Goal: Transaction & Acquisition: Purchase product/service

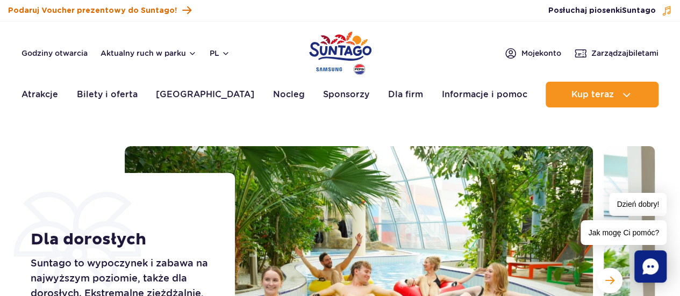
click at [76, 9] on span "Podaruj Voucher prezentowy do Suntago!" at bounding box center [92, 10] width 169 height 11
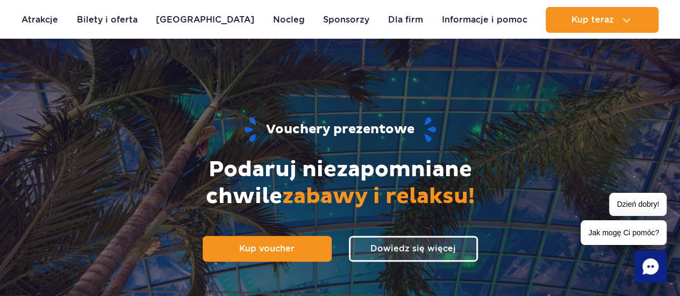
scroll to position [45, 0]
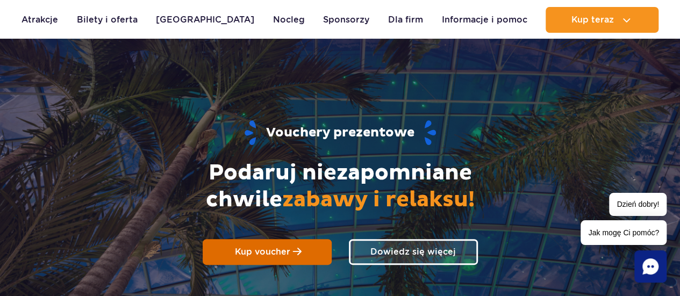
click at [284, 253] on span "Kup voucher" at bounding box center [262, 252] width 55 height 10
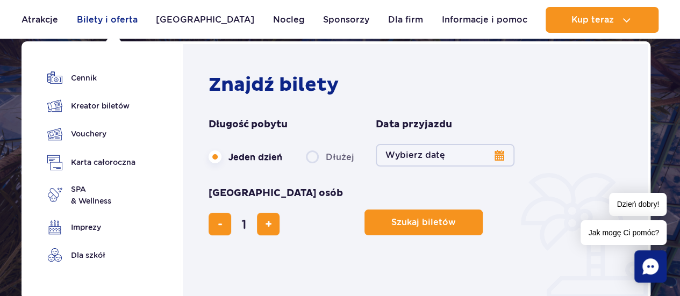
click at [103, 18] on link "Bilety i oferta" at bounding box center [107, 20] width 61 height 26
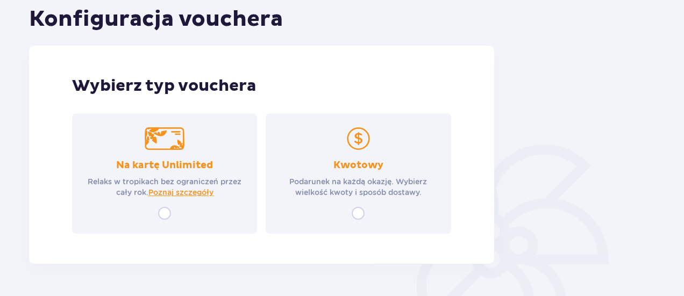
scroll to position [119, 0]
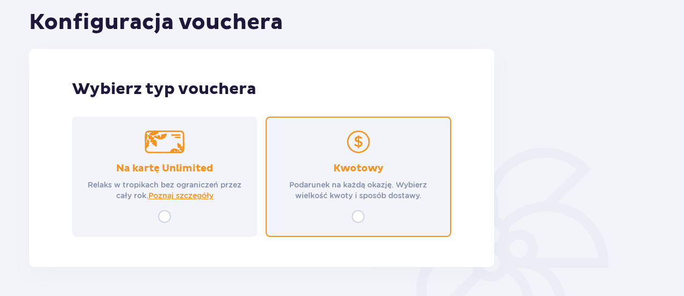
click at [360, 217] on input "radio" at bounding box center [358, 216] width 13 height 13
radio input "true"
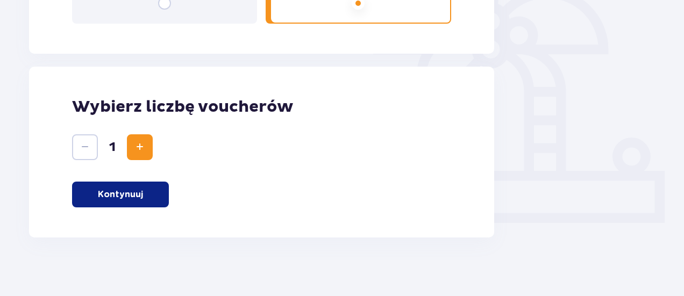
scroll to position [338, 0]
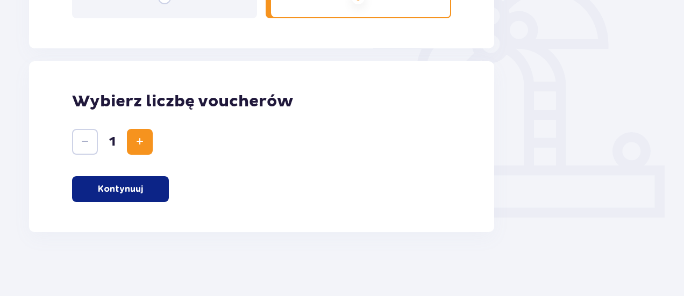
click at [142, 145] on span "Increase" at bounding box center [139, 141] width 13 height 13
click at [142, 190] on button "Kontynuuj" at bounding box center [120, 189] width 97 height 26
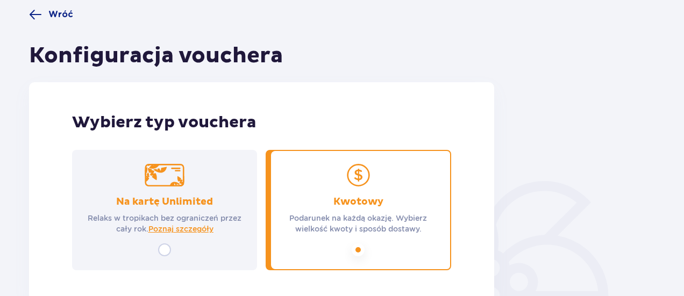
scroll to position [0, 0]
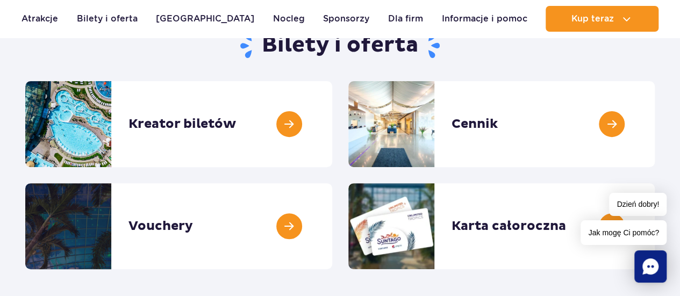
scroll to position [120, 0]
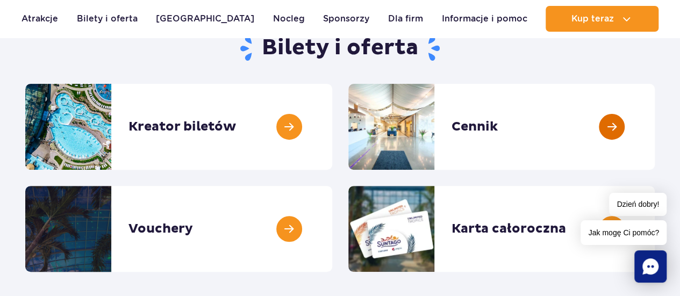
click at [655, 140] on link at bounding box center [655, 127] width 0 height 86
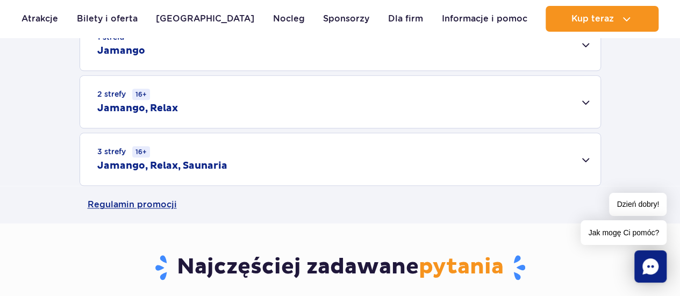
scroll to position [371, 0]
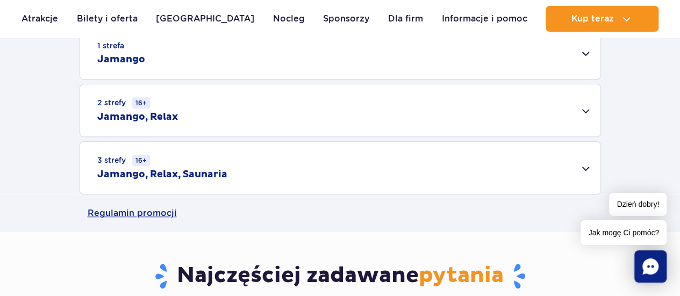
click at [582, 171] on div "3 strefy 16+ Jamango, Relax, Saunaria" at bounding box center [340, 168] width 520 height 52
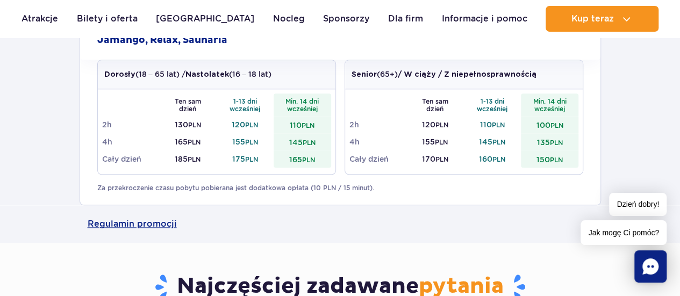
scroll to position [496, 0]
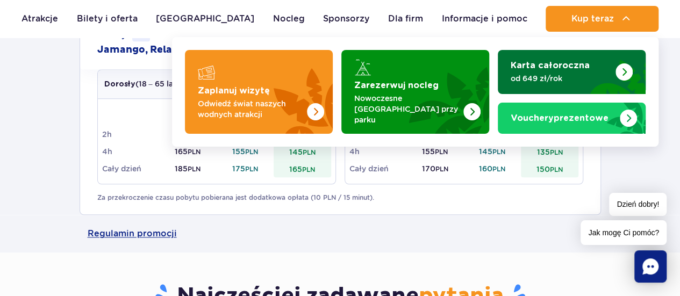
click at [623, 68] on img "Karta całoroczna" at bounding box center [624, 71] width 17 height 17
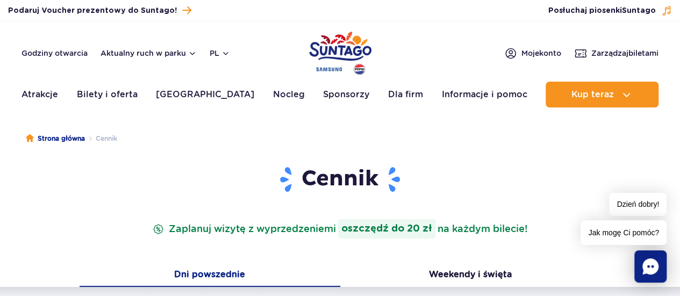
scroll to position [0, 0]
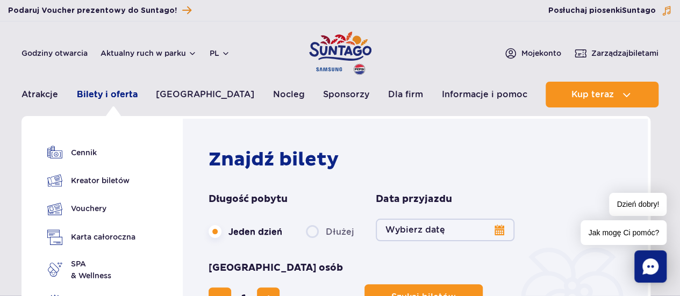
click at [103, 95] on link "Bilety i oferta" at bounding box center [107, 95] width 61 height 26
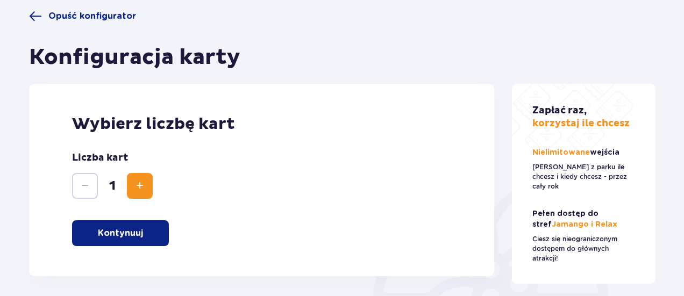
scroll to position [86, 0]
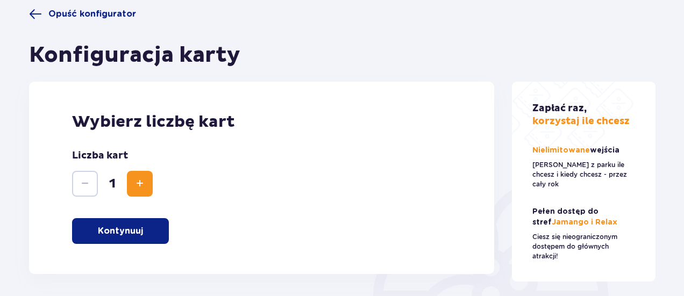
click at [147, 186] on button "Increase" at bounding box center [140, 184] width 26 height 26
click at [146, 232] on button "Kontynuuj" at bounding box center [120, 231] width 97 height 26
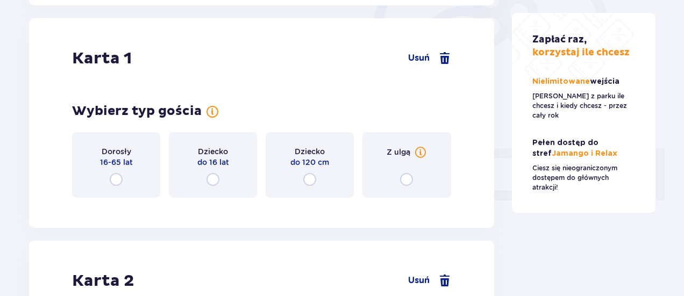
scroll to position [360, 0]
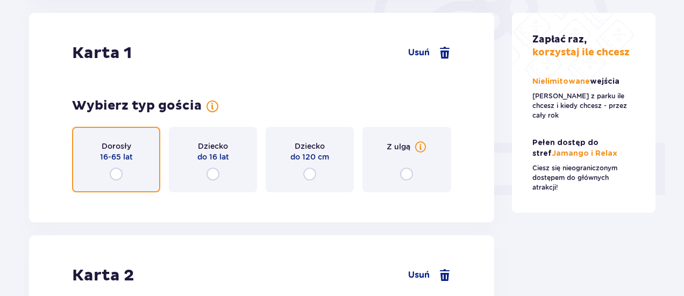
click at [114, 174] on input "radio" at bounding box center [116, 174] width 13 height 13
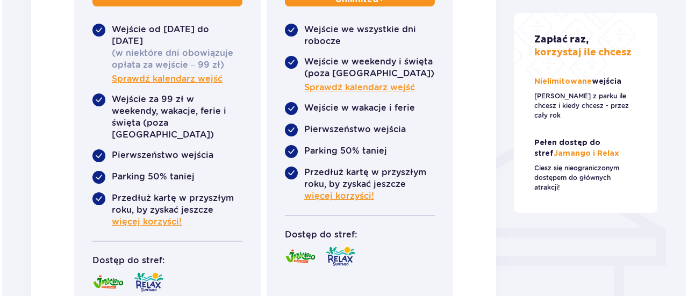
scroll to position [731, 0]
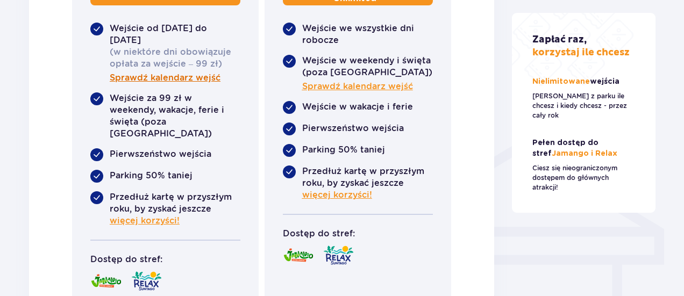
click at [198, 78] on span "Sprawdź kalendarz wejść" at bounding box center [165, 78] width 111 height 12
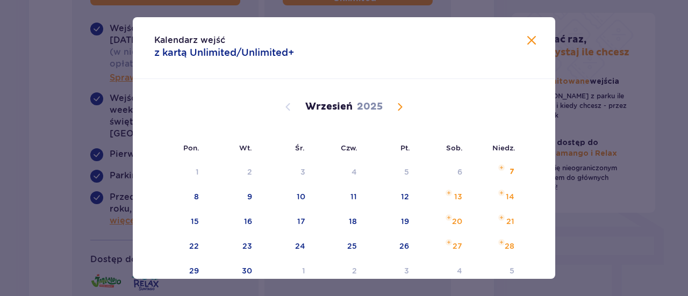
drag, startPoint x: 550, startPoint y: 105, endPoint x: 552, endPoint y: 125, distance: 20.0
click at [552, 125] on div "Sierpień 2025 28 29 30 31 1 2 3 4 5 6 7 8 9 10 11 12 13 14 15 16 17 18 19 20 21…" at bounding box center [344, 284] width 423 height 411
click at [528, 38] on span at bounding box center [531, 40] width 13 height 13
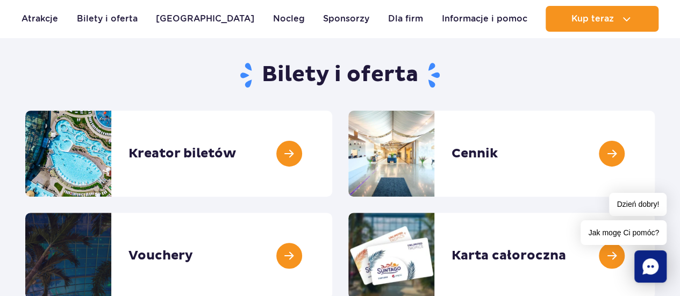
scroll to position [97, 0]
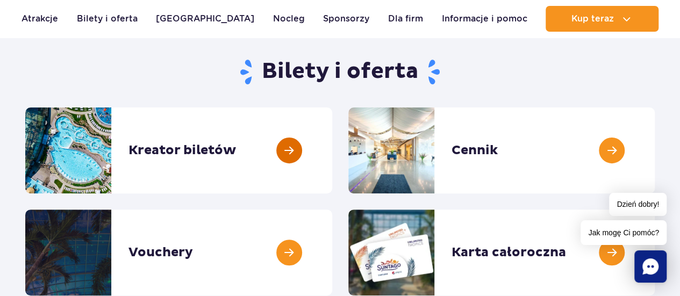
click at [332, 151] on link at bounding box center [332, 151] width 0 height 86
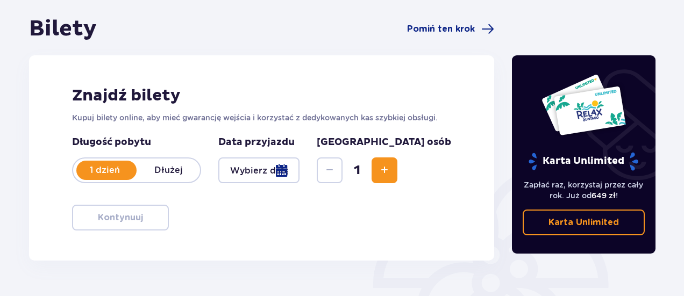
scroll to position [99, 0]
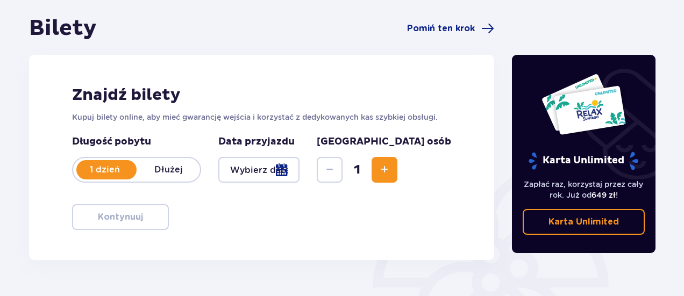
click at [391, 172] on span "Increase" at bounding box center [384, 169] width 13 height 13
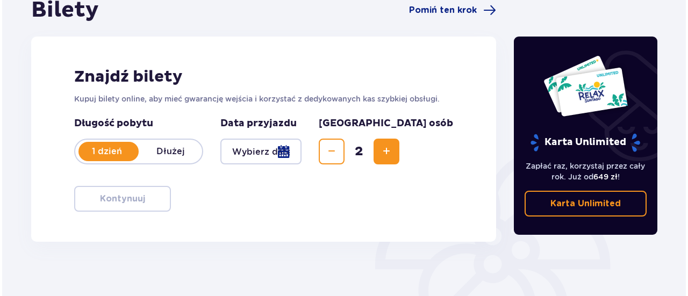
scroll to position [116, 0]
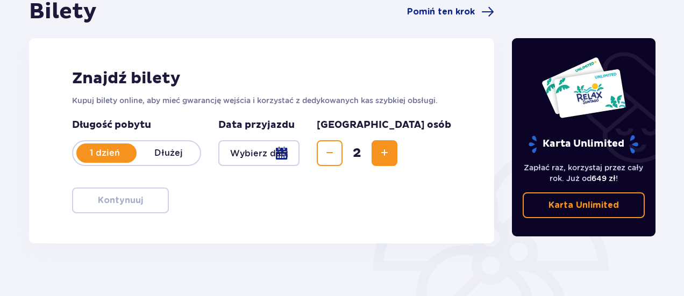
click at [299, 152] on div at bounding box center [258, 153] width 81 height 26
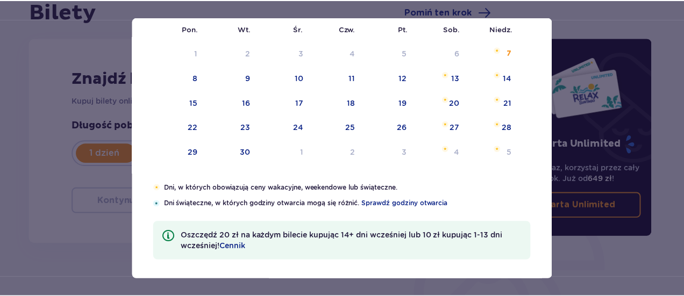
scroll to position [121, 0]
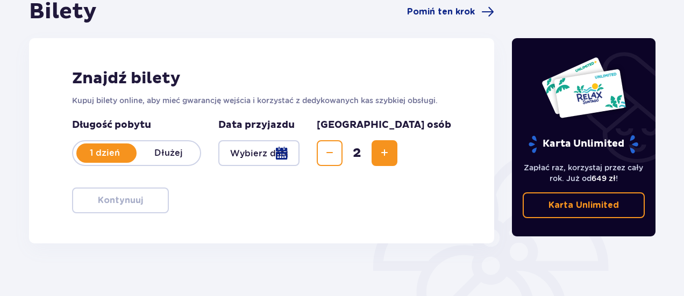
click at [596, 206] on p "Karta Unlimited" at bounding box center [583, 205] width 70 height 12
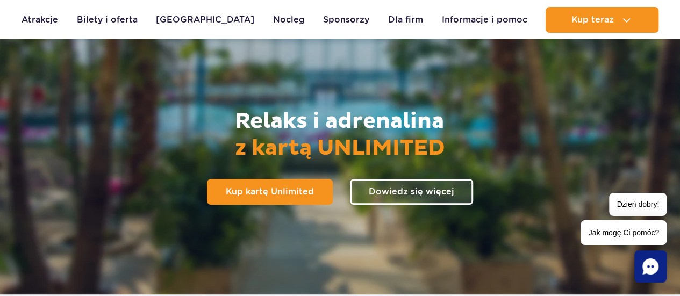
scroll to position [115, 0]
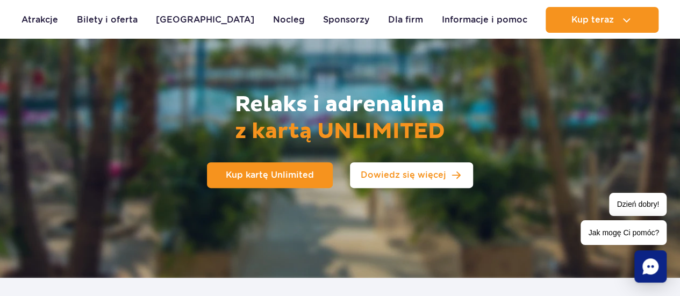
click at [437, 180] on span "Dowiedz się więcej" at bounding box center [403, 175] width 85 height 9
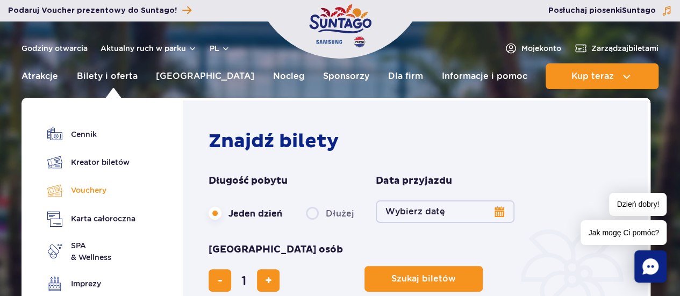
click at [98, 189] on link "Vouchery" at bounding box center [91, 191] width 88 height 16
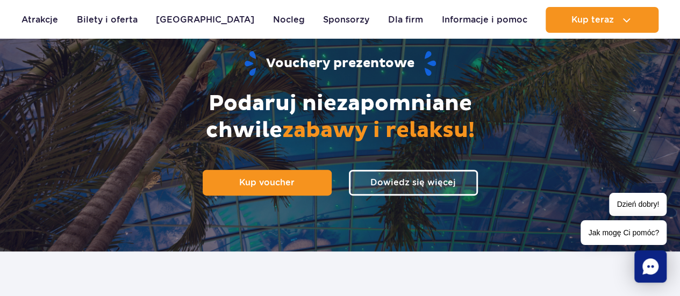
scroll to position [111, 0]
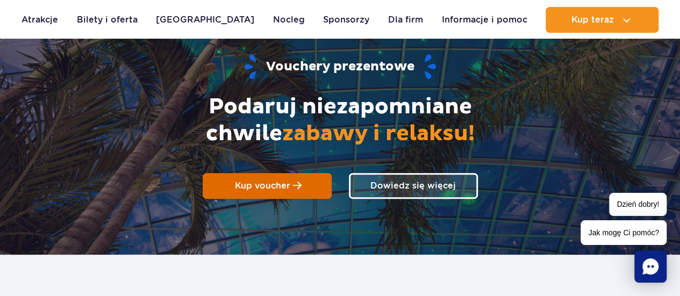
click at [250, 182] on span "Kup voucher" at bounding box center [262, 186] width 55 height 10
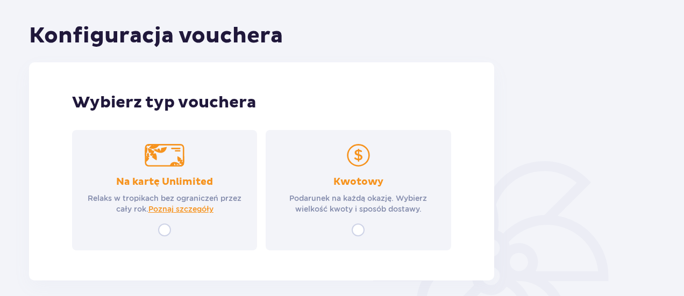
scroll to position [109, 0]
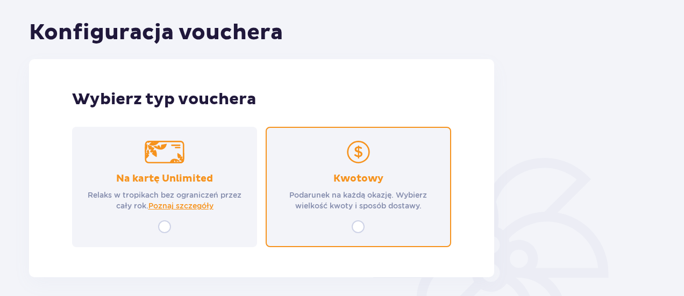
click at [359, 230] on input "radio" at bounding box center [358, 226] width 13 height 13
radio input "true"
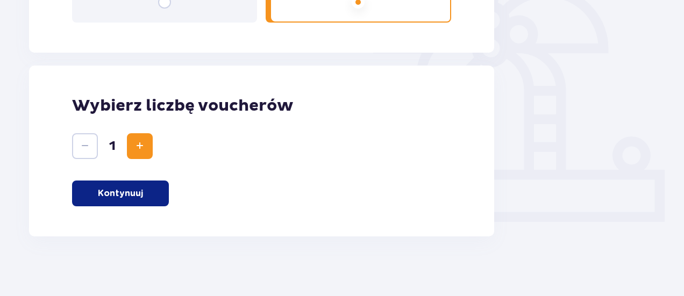
scroll to position [338, 0]
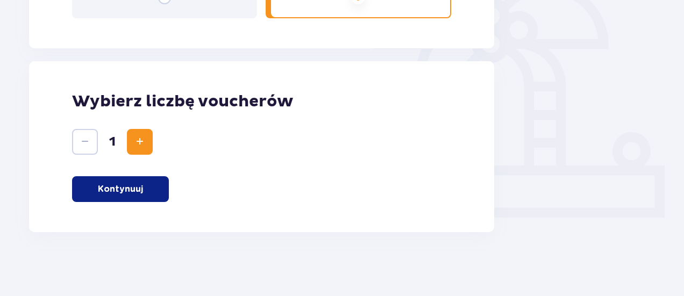
click at [142, 135] on span "Increase" at bounding box center [139, 141] width 13 height 13
click at [133, 197] on button "Kontynuuj" at bounding box center [120, 189] width 97 height 26
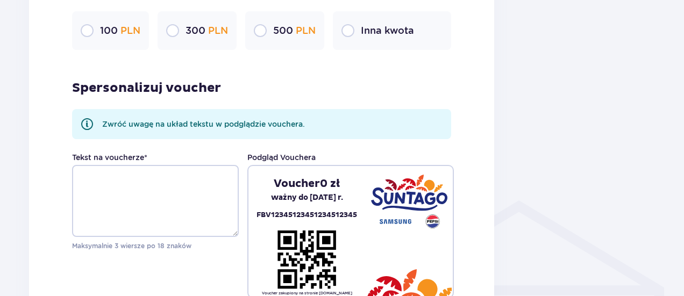
scroll to position [657, 0]
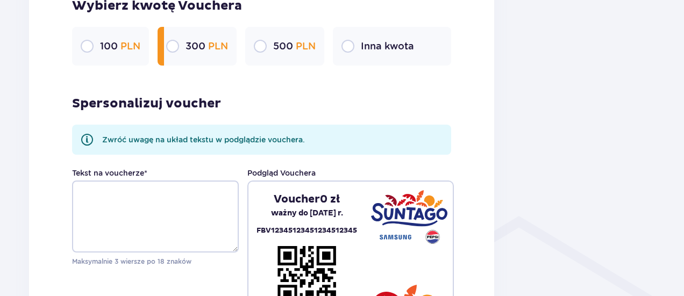
click at [175, 48] on input "radio" at bounding box center [172, 46] width 13 height 13
radio input "true"
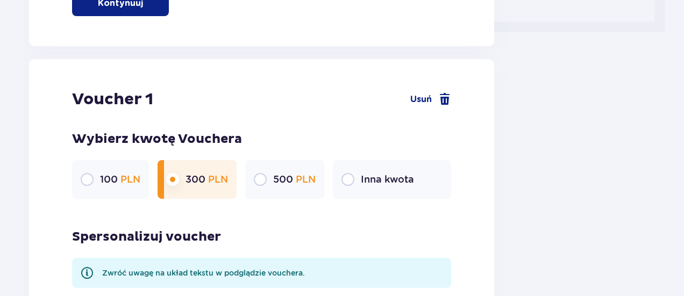
scroll to position [518, 0]
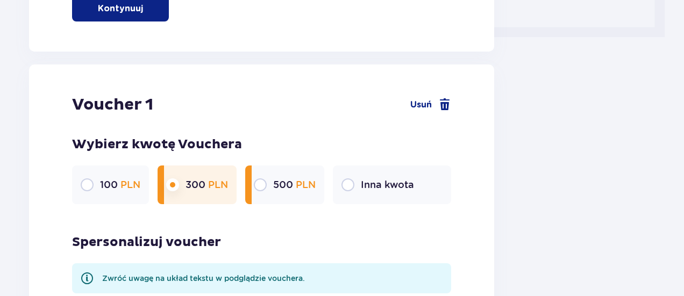
click at [259, 188] on input "radio" at bounding box center [260, 185] width 13 height 13
radio input "true"
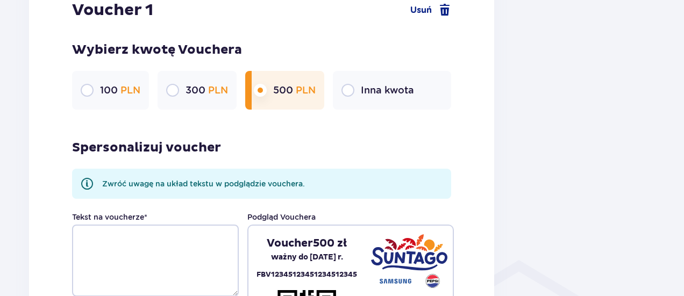
scroll to position [618, 0]
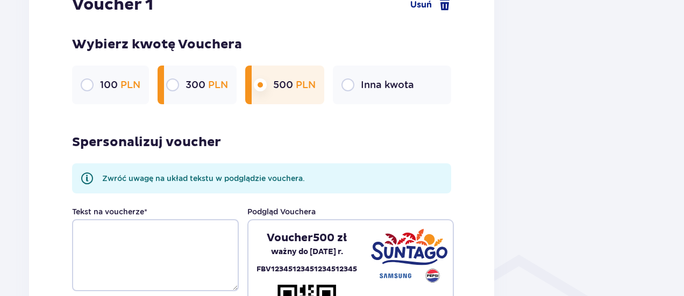
click at [168, 87] on input "radio" at bounding box center [172, 85] width 13 height 13
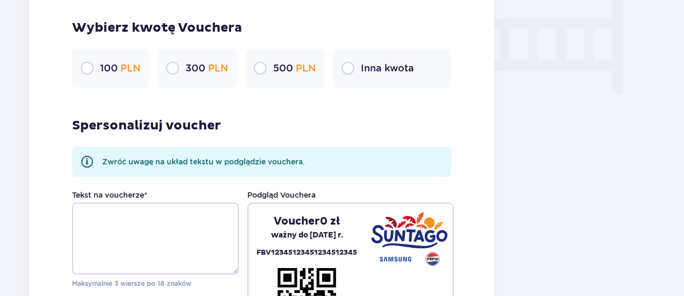
scroll to position [1068, 0]
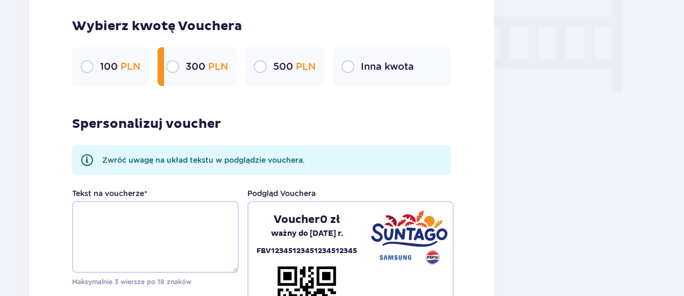
click at [174, 69] on input "radio" at bounding box center [172, 66] width 13 height 13
radio input "true"
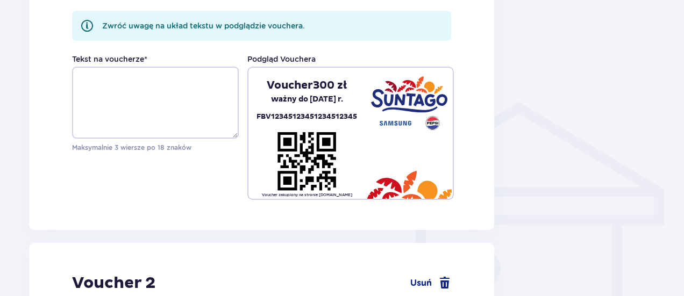
scroll to position [769, 0]
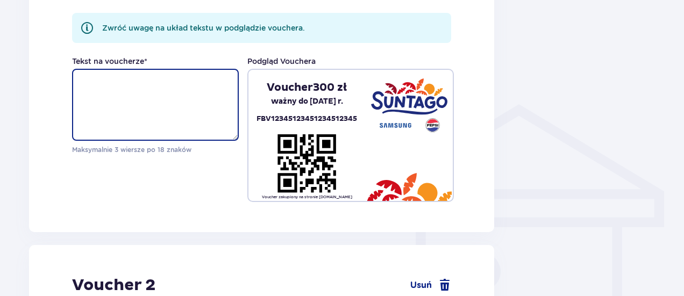
click at [97, 82] on textarea "Tekst na voucherze *" at bounding box center [155, 105] width 167 height 72
type textarea "N"
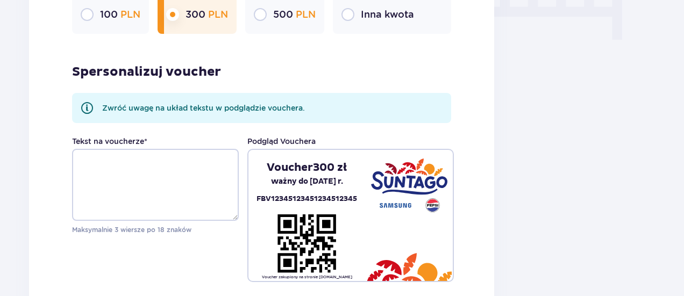
scroll to position [1128, 0]
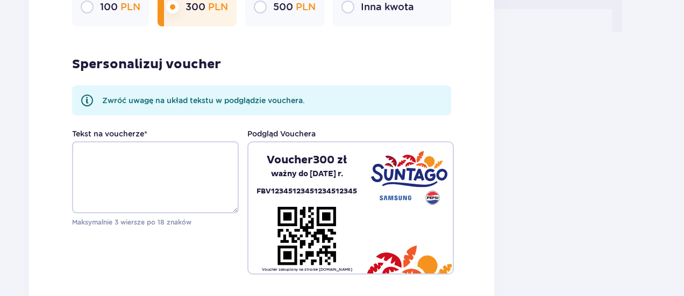
type textarea "Wspaniałego Relaksu!"
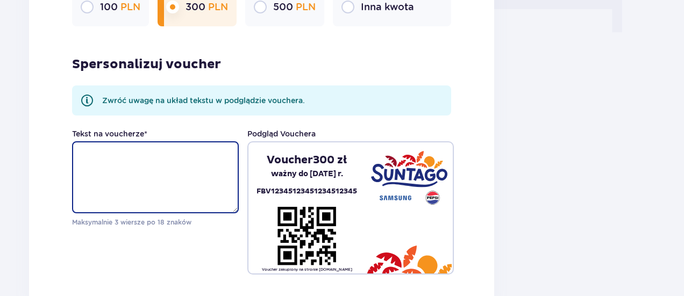
click at [88, 155] on textarea "Tekst na voucherze *" at bounding box center [155, 177] width 167 height 72
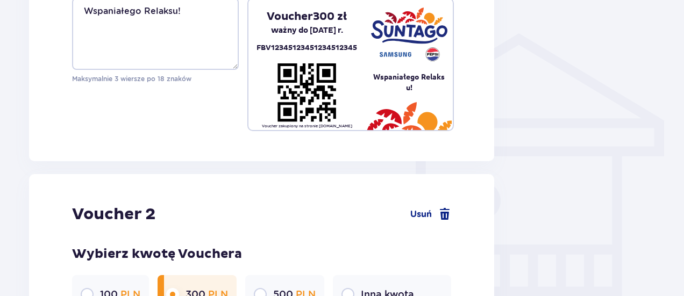
scroll to position [794, 0]
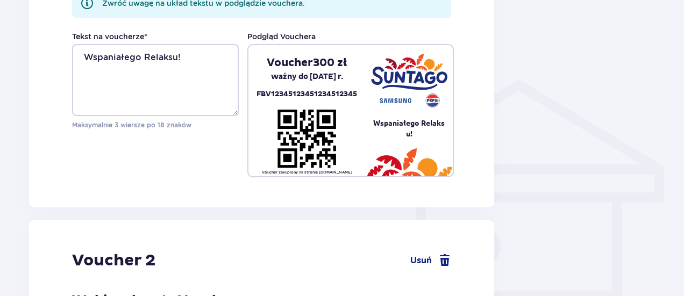
type textarea "Wspaniałego Relaksu!"
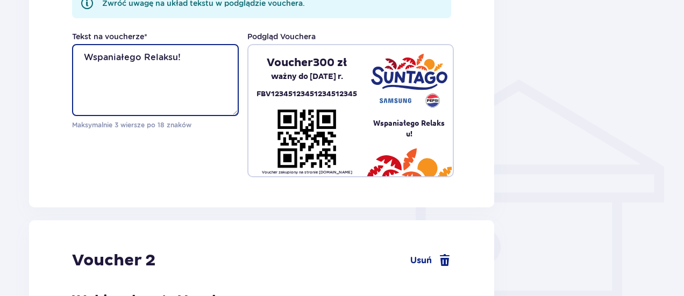
click at [195, 58] on textarea "Wspaniałego Relaksu!" at bounding box center [155, 80] width 167 height 72
click at [116, 58] on textarea "Miłego relaksu Gosia" at bounding box center [155, 80] width 167 height 72
click at [156, 58] on textarea "Miłego relaksu Gosia" at bounding box center [155, 80] width 167 height 72
click at [115, 59] on textarea "Miłego relaksu Gosia" at bounding box center [155, 80] width 167 height 72
click at [116, 58] on textarea "Miłego urodzinowego relaksu Gosia" at bounding box center [155, 80] width 167 height 72
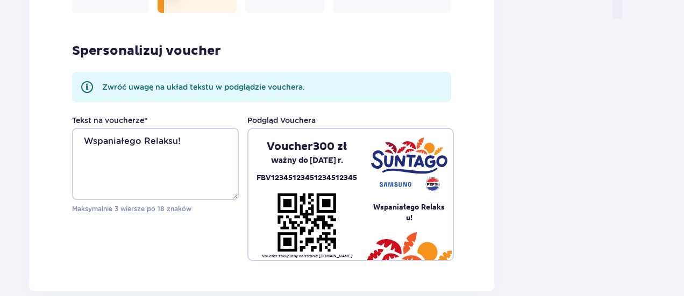
scroll to position [1139, 0]
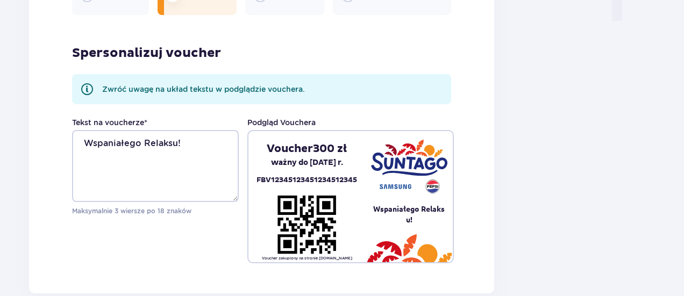
type textarea "Miłego relaksu Gosia"
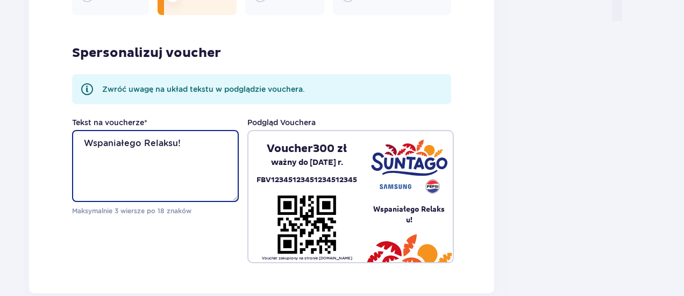
click at [143, 144] on textarea "Wspaniałego Relaksu!" at bounding box center [155, 166] width 167 height 72
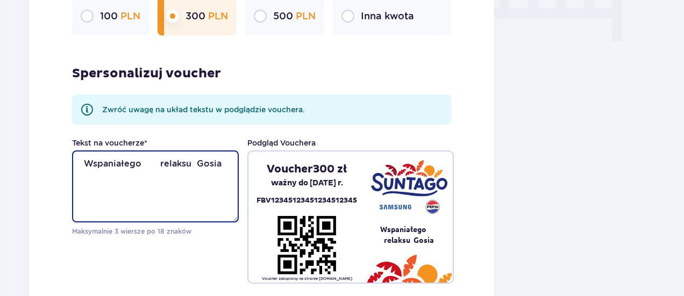
scroll to position [1122, 0]
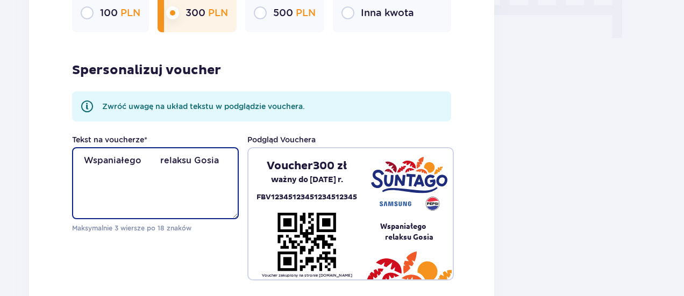
click at [85, 159] on textarea "Wspaniałego relaksu Gosia" at bounding box center [155, 183] width 167 height 72
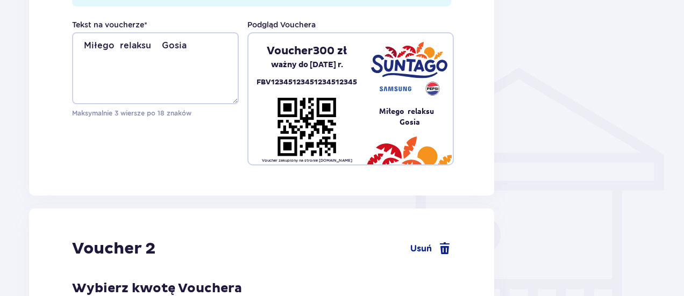
scroll to position [796, 0]
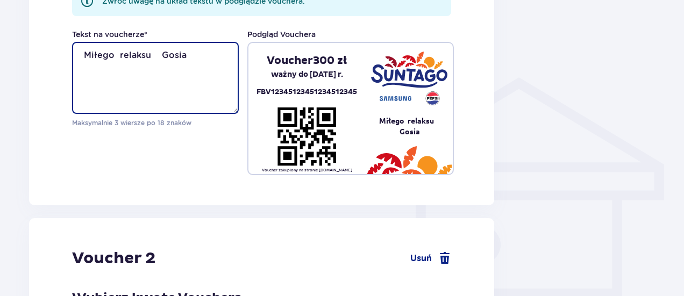
drag, startPoint x: 190, startPoint y: 50, endPoint x: 84, endPoint y: 58, distance: 105.7
click at [84, 58] on textarea "Miłego relaksu Gosia" at bounding box center [155, 78] width 167 height 72
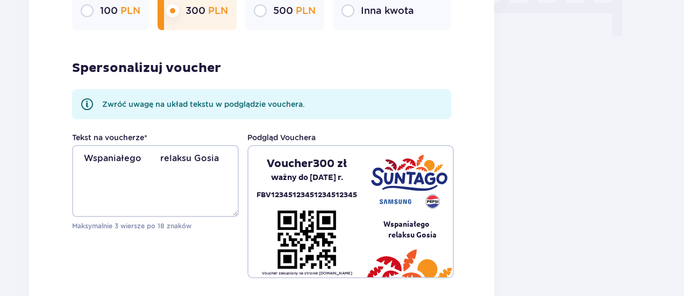
scroll to position [1170, 0]
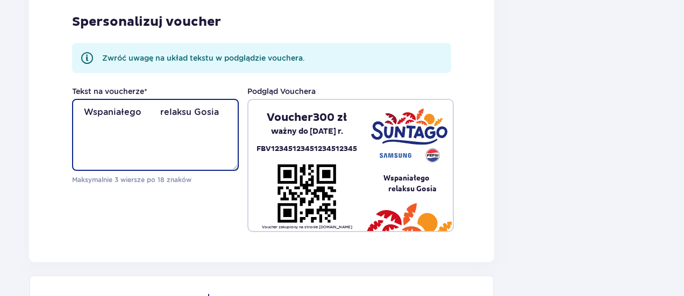
drag, startPoint x: 227, startPoint y: 113, endPoint x: 95, endPoint y: 109, distance: 131.8
click at [94, 109] on textarea "Wspaniałego relaksu Gosia" at bounding box center [155, 135] width 167 height 72
paste textarea "Miłego relaksu"
click at [129, 112] on textarea "Miłego relaksu Gosia" at bounding box center [155, 135] width 167 height 72
click at [201, 111] on textarea "Miłego relaksu Gosia" at bounding box center [155, 135] width 167 height 72
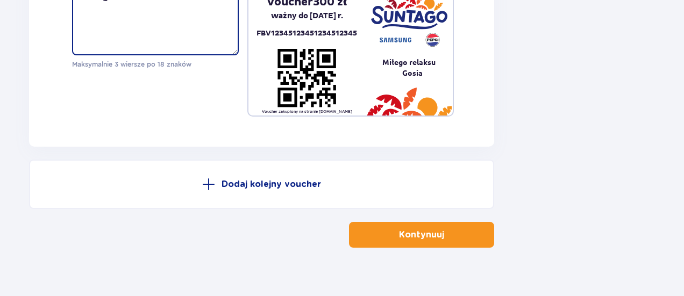
scroll to position [1280, 0]
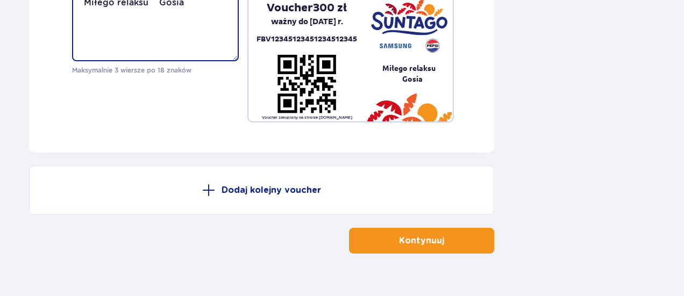
type textarea "Miłego relaksu Gosia"
click at [399, 245] on p "Kontynuuj" at bounding box center [421, 241] width 45 height 12
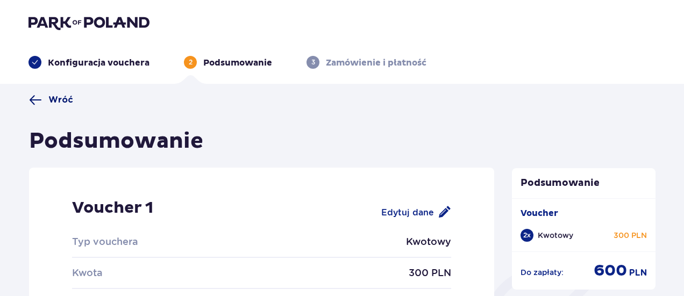
click at [39, 96] on span at bounding box center [35, 100] width 13 height 13
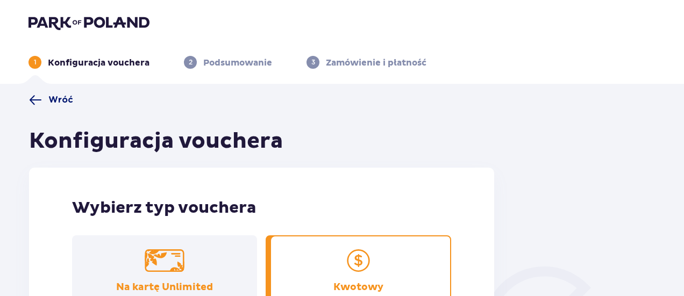
click at [31, 97] on span at bounding box center [35, 100] width 13 height 13
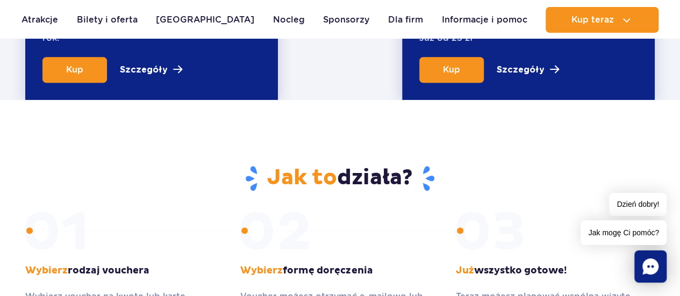
scroll to position [544, 0]
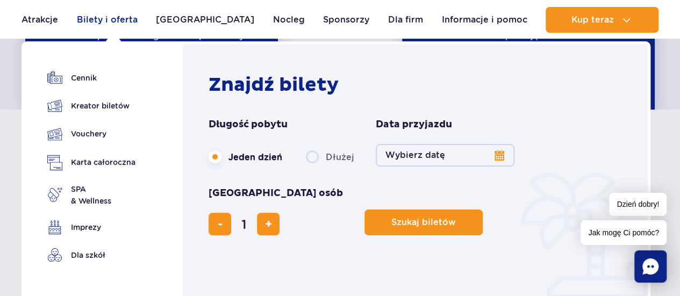
click at [115, 17] on link "Bilety i oferta" at bounding box center [107, 20] width 61 height 26
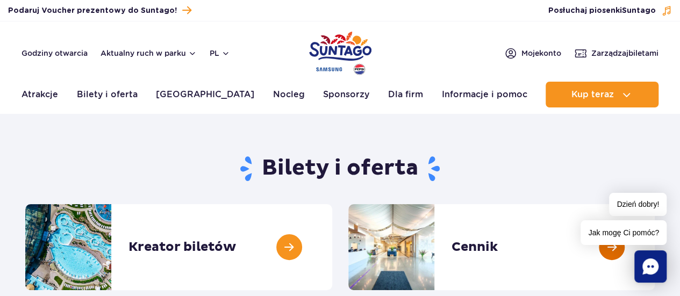
click at [655, 253] on link at bounding box center [655, 247] width 0 height 86
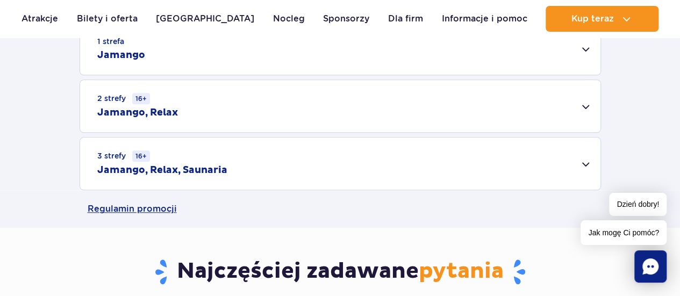
scroll to position [363, 0]
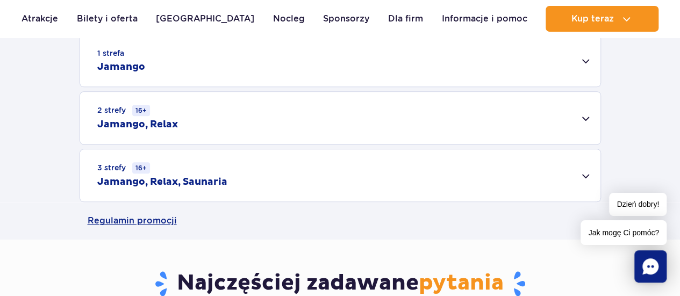
click at [586, 174] on div "3 strefy 16+ Jamango, Relax, Saunaria" at bounding box center [340, 175] width 520 height 52
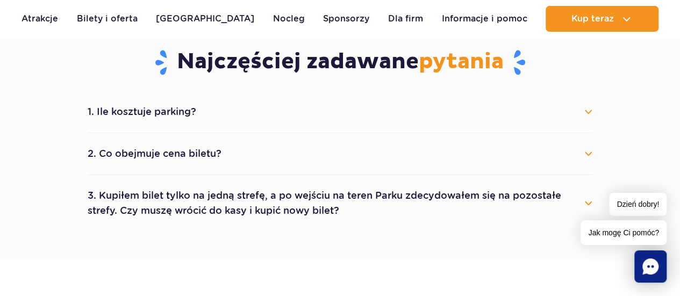
scroll to position [740, 0]
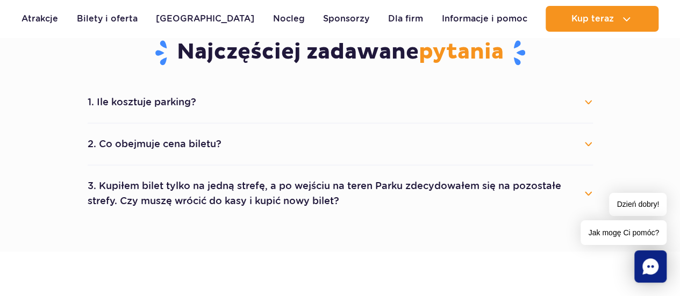
click at [588, 103] on button "1. Ile kosztuje parking?" at bounding box center [340, 102] width 505 height 24
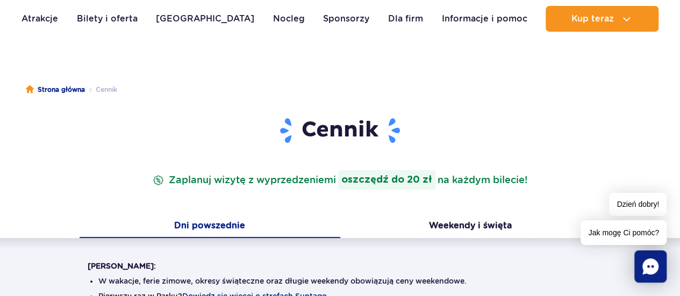
scroll to position [0, 0]
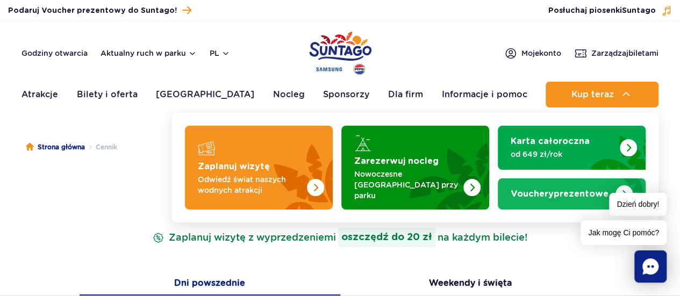
click at [579, 182] on link "Vouchery prezentowe" at bounding box center [572, 194] width 148 height 31
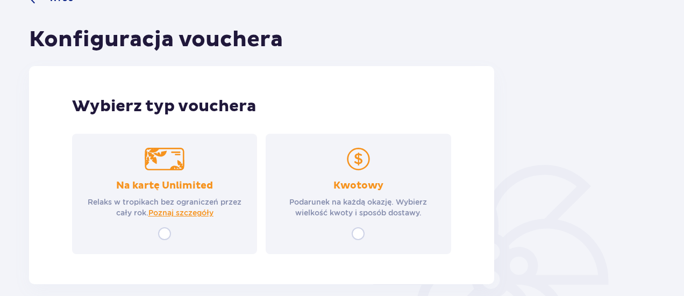
scroll to position [102, 0]
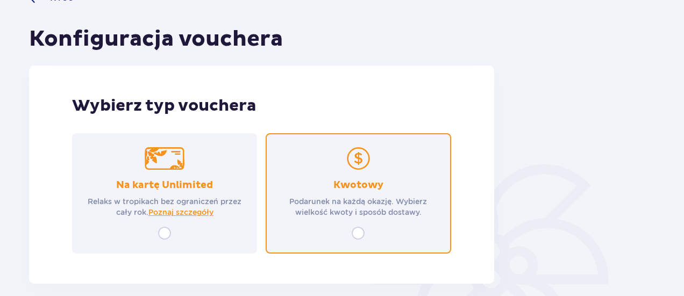
click at [361, 234] on input "radio" at bounding box center [358, 233] width 13 height 13
radio input "true"
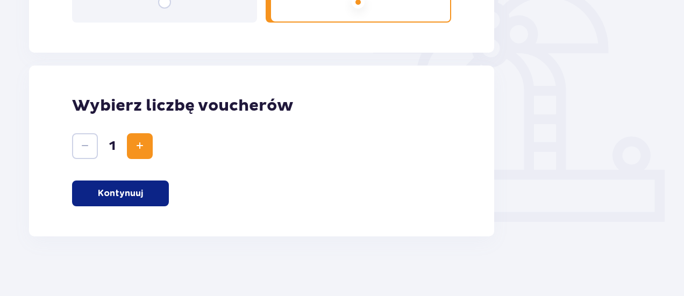
scroll to position [338, 0]
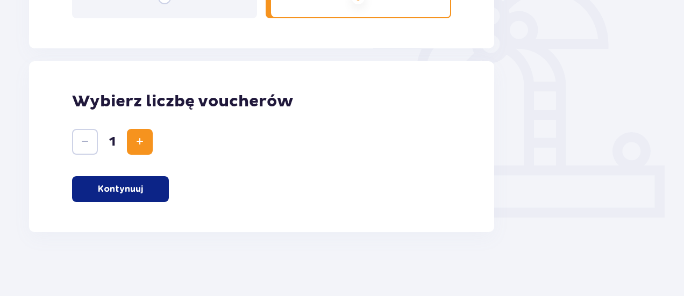
click at [141, 139] on span "Increase" at bounding box center [139, 141] width 13 height 13
click at [139, 191] on p "Kontynuuj" at bounding box center [120, 189] width 45 height 12
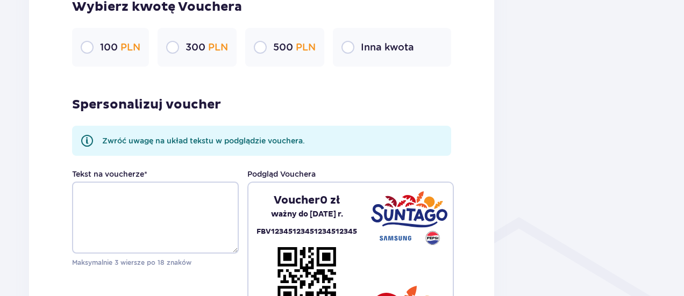
scroll to position [654, 0]
